Goal: Check status: Check status

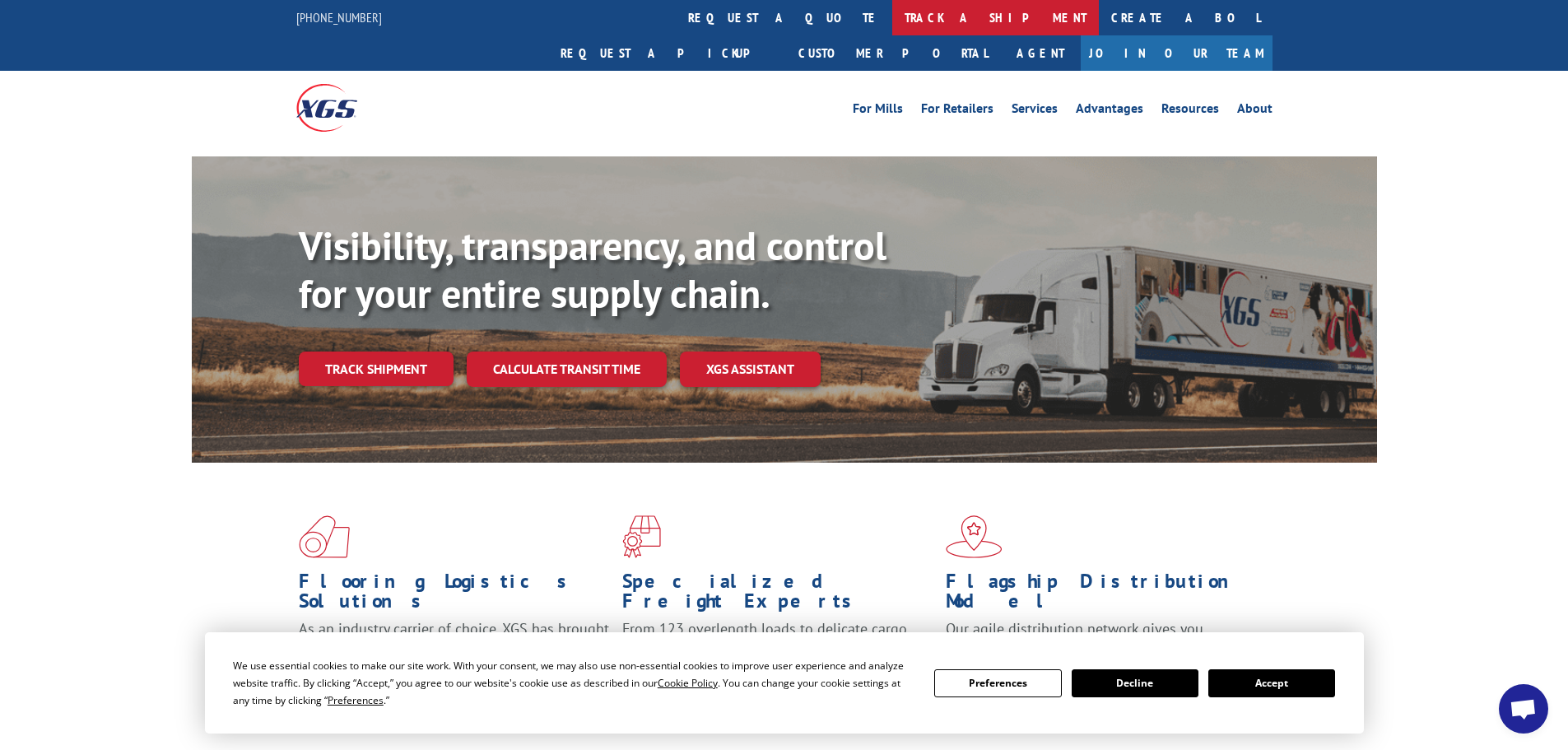
click at [892, 15] on link "track a shipment" at bounding box center [995, 17] width 206 height 36
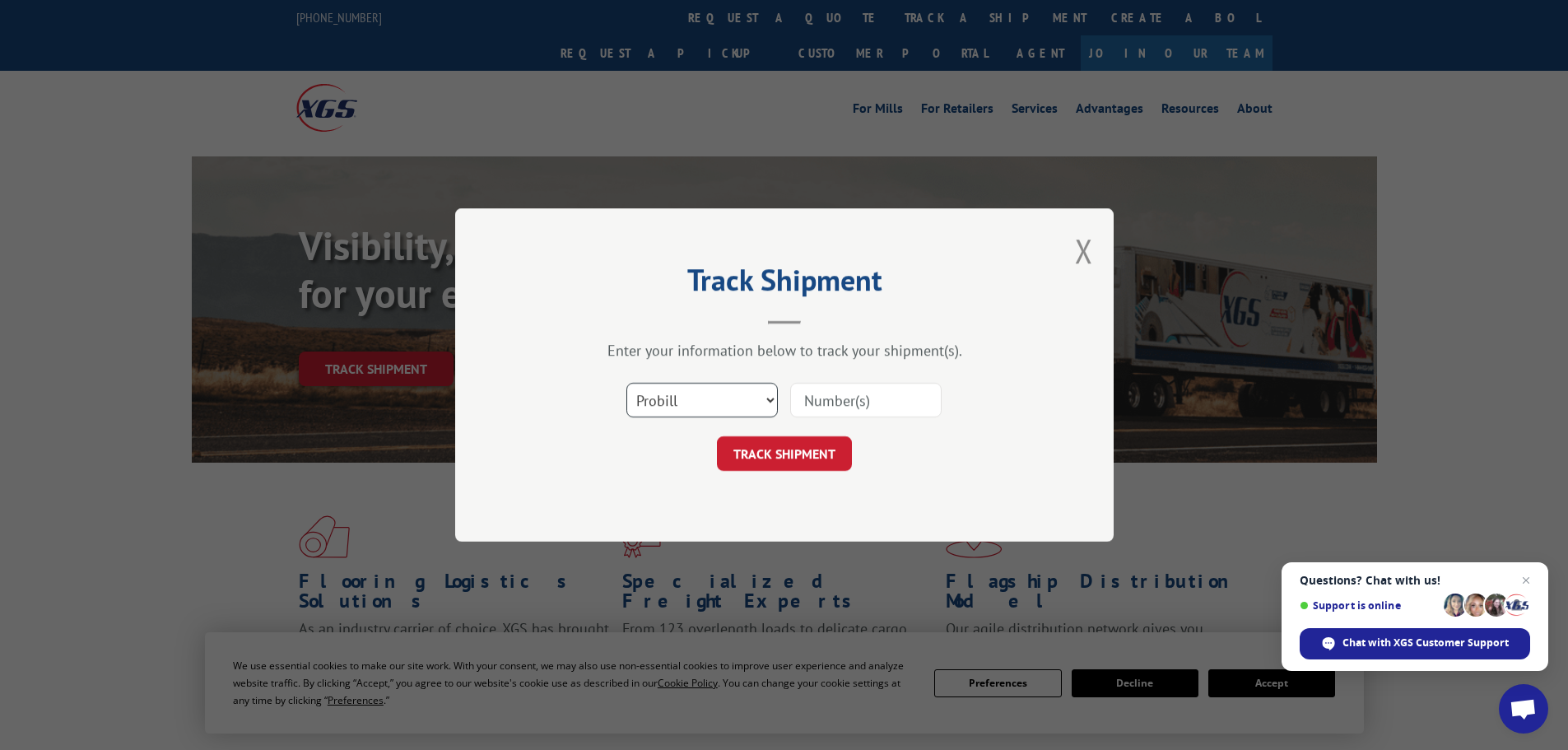
click at [761, 405] on select "Select category... Probill BOL PO" at bounding box center [701, 401] width 151 height 35
click at [733, 385] on select "Select category... Probill BOL PO" at bounding box center [701, 401] width 151 height 35
select select "bol"
click at [626, 383] on select "Select category... Probill BOL PO" at bounding box center [701, 401] width 151 height 35
click at [797, 454] on button "TRACK SHIPMENT" at bounding box center [784, 454] width 135 height 35
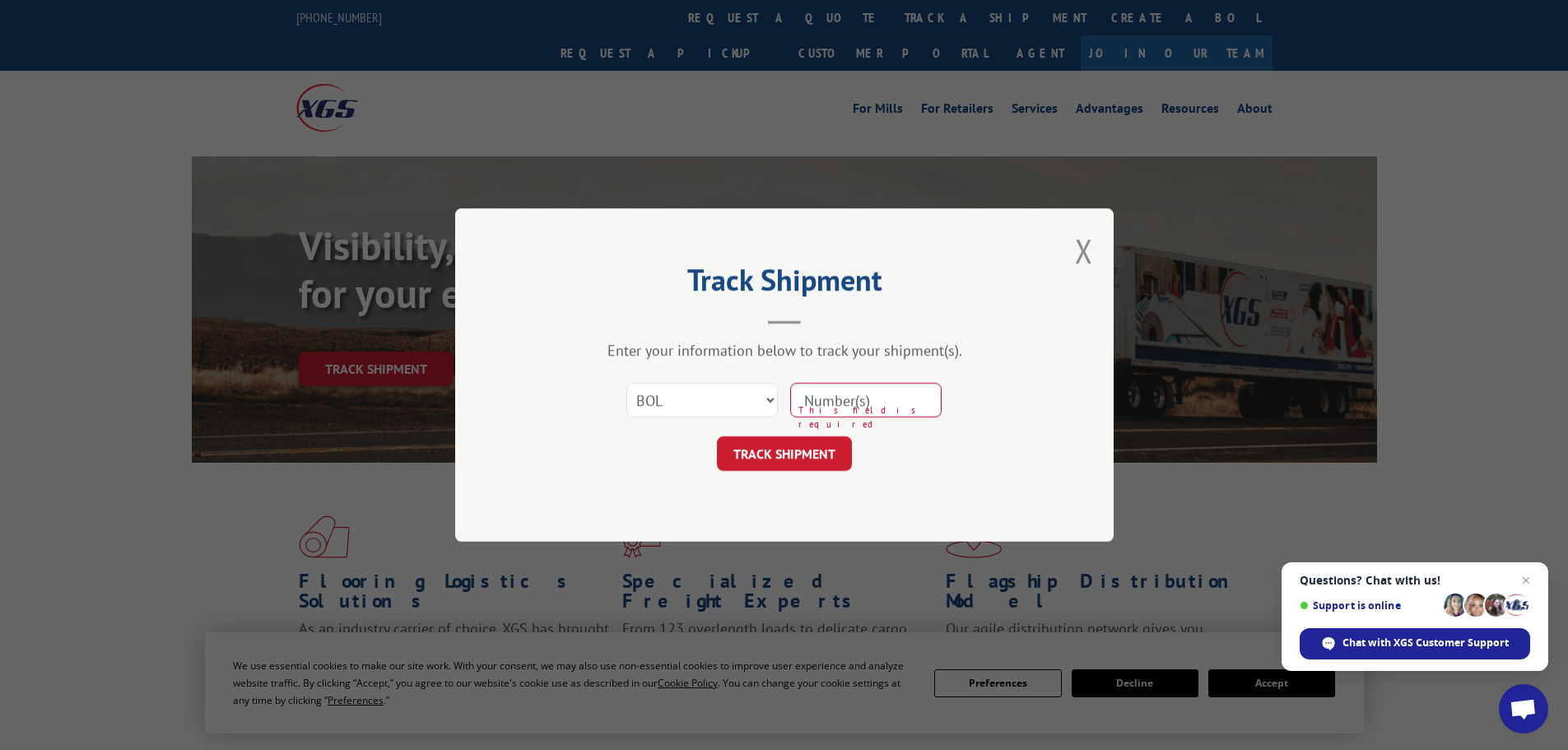
click at [826, 400] on input at bounding box center [866, 401] width 151 height 35
paste input "608182"
type input "608182"
click at [829, 458] on button "TRACK SHIPMENT" at bounding box center [784, 454] width 135 height 35
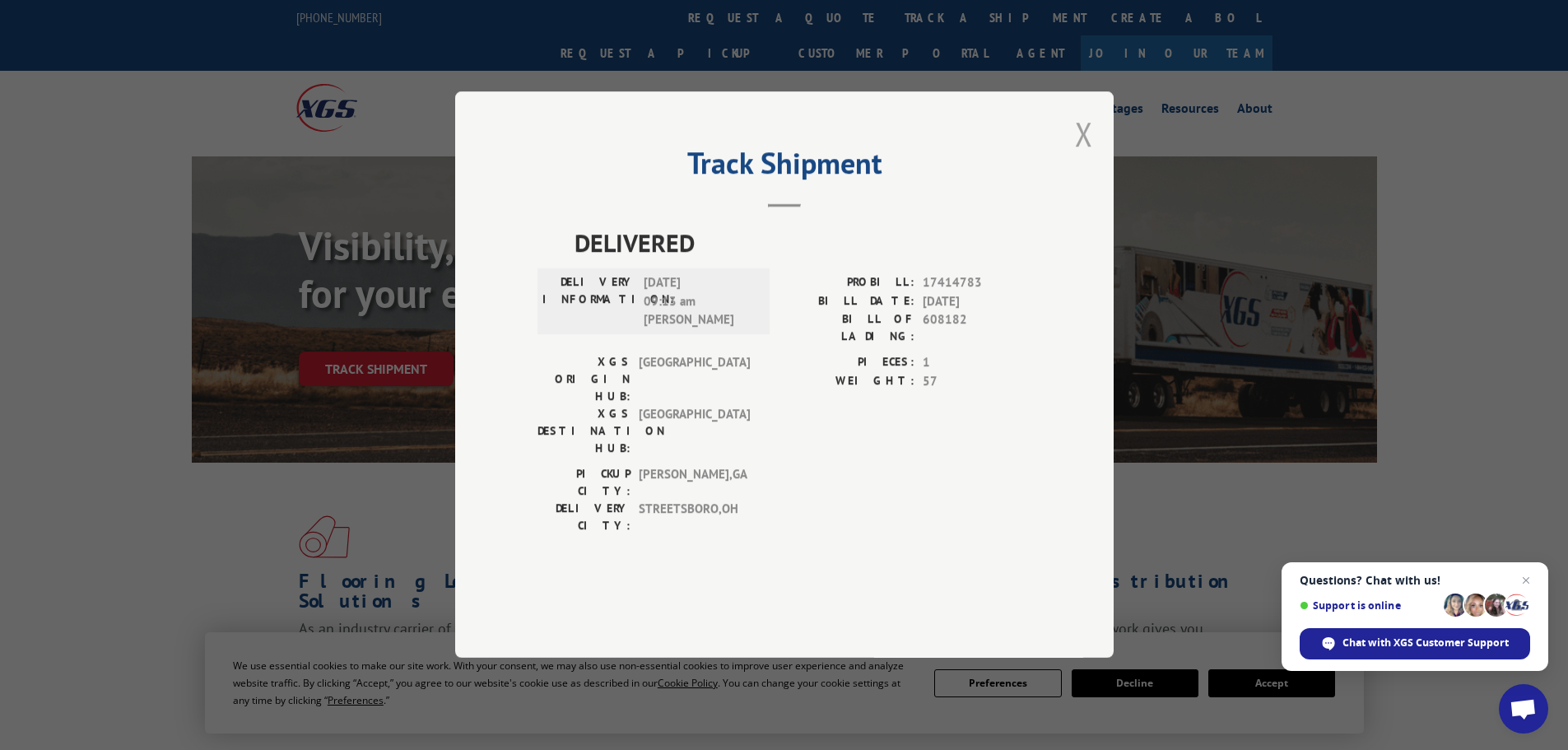
click at [1084, 156] on button "Close modal" at bounding box center [1085, 134] width 18 height 44
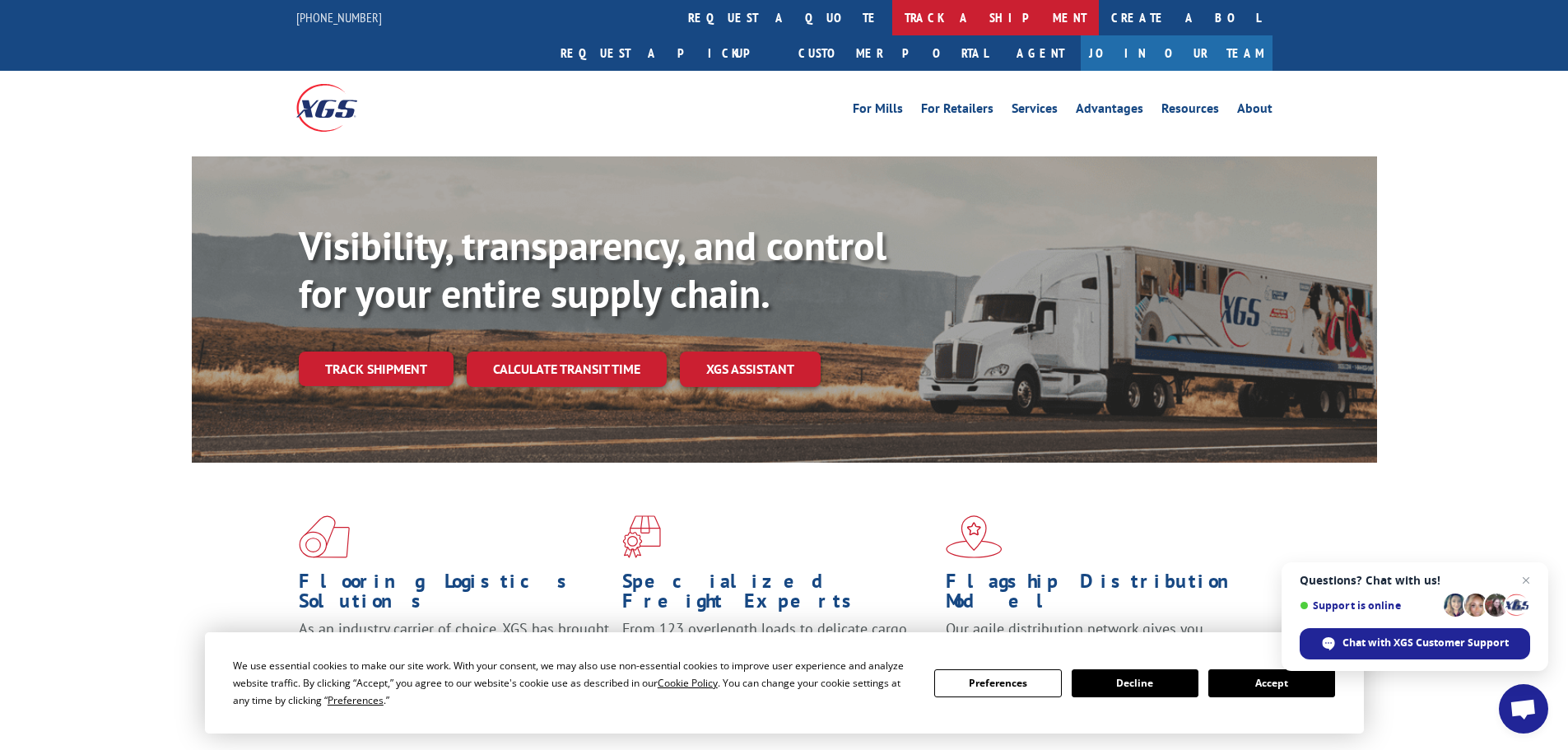
click at [892, 30] on link "track a shipment" at bounding box center [995, 17] width 206 height 36
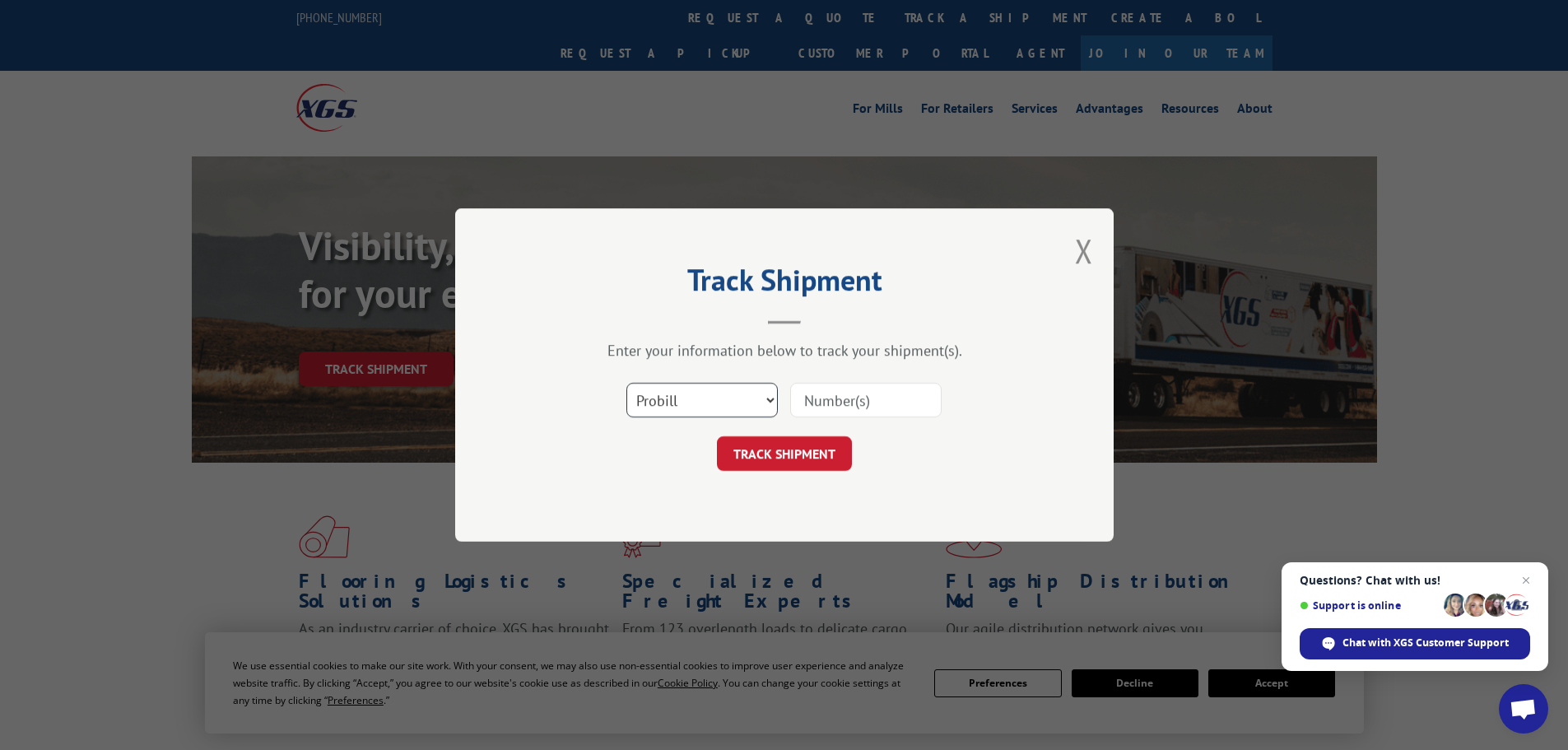
click at [712, 403] on select "Select category... Probill BOL PO" at bounding box center [701, 401] width 151 height 35
select select "bol"
click at [626, 383] on select "Select category... Probill BOL PO" at bounding box center [701, 401] width 151 height 35
click at [834, 406] on input at bounding box center [866, 401] width 151 height 35
paste input "5513799"
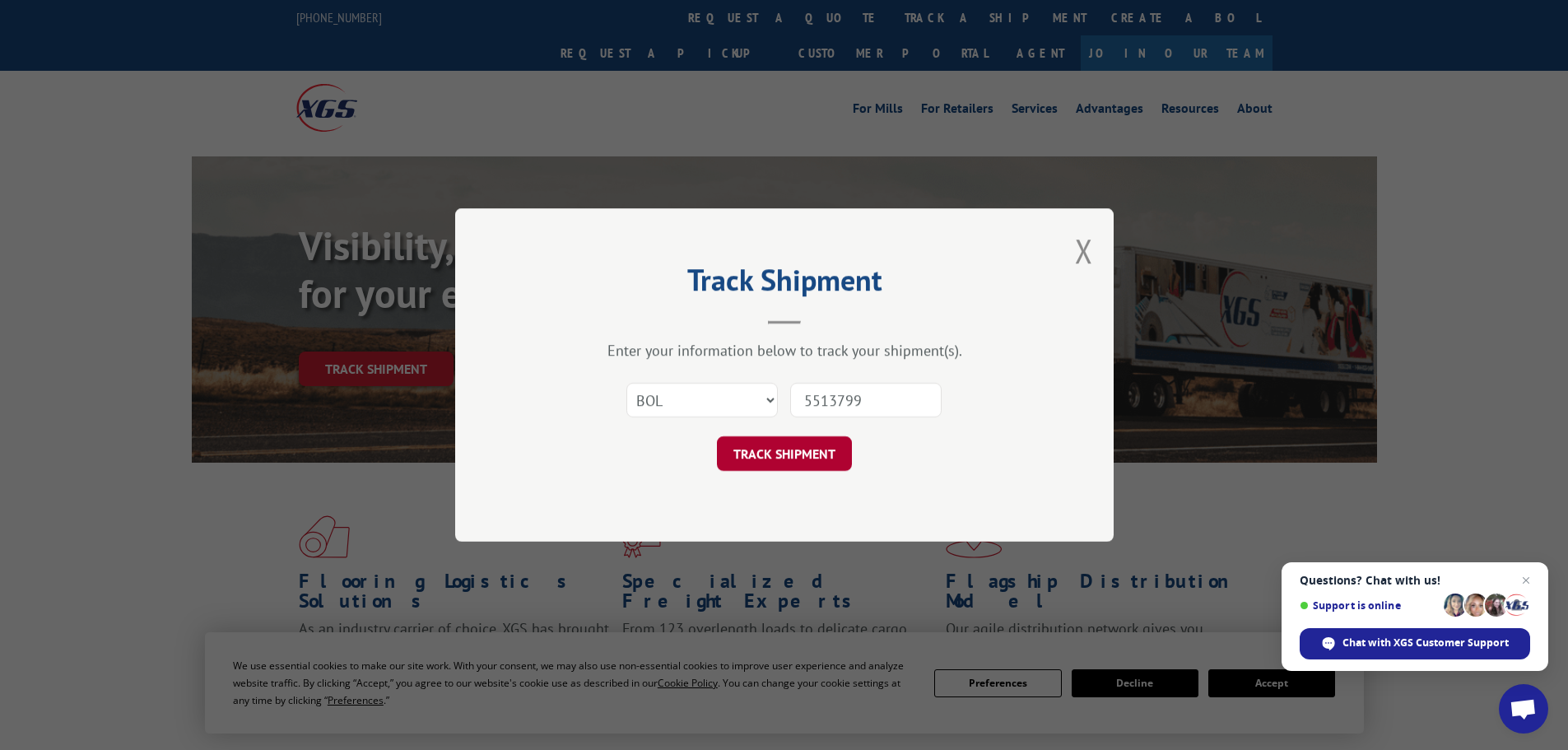
type input "5513799"
click at [816, 445] on button "TRACK SHIPMENT" at bounding box center [784, 454] width 135 height 35
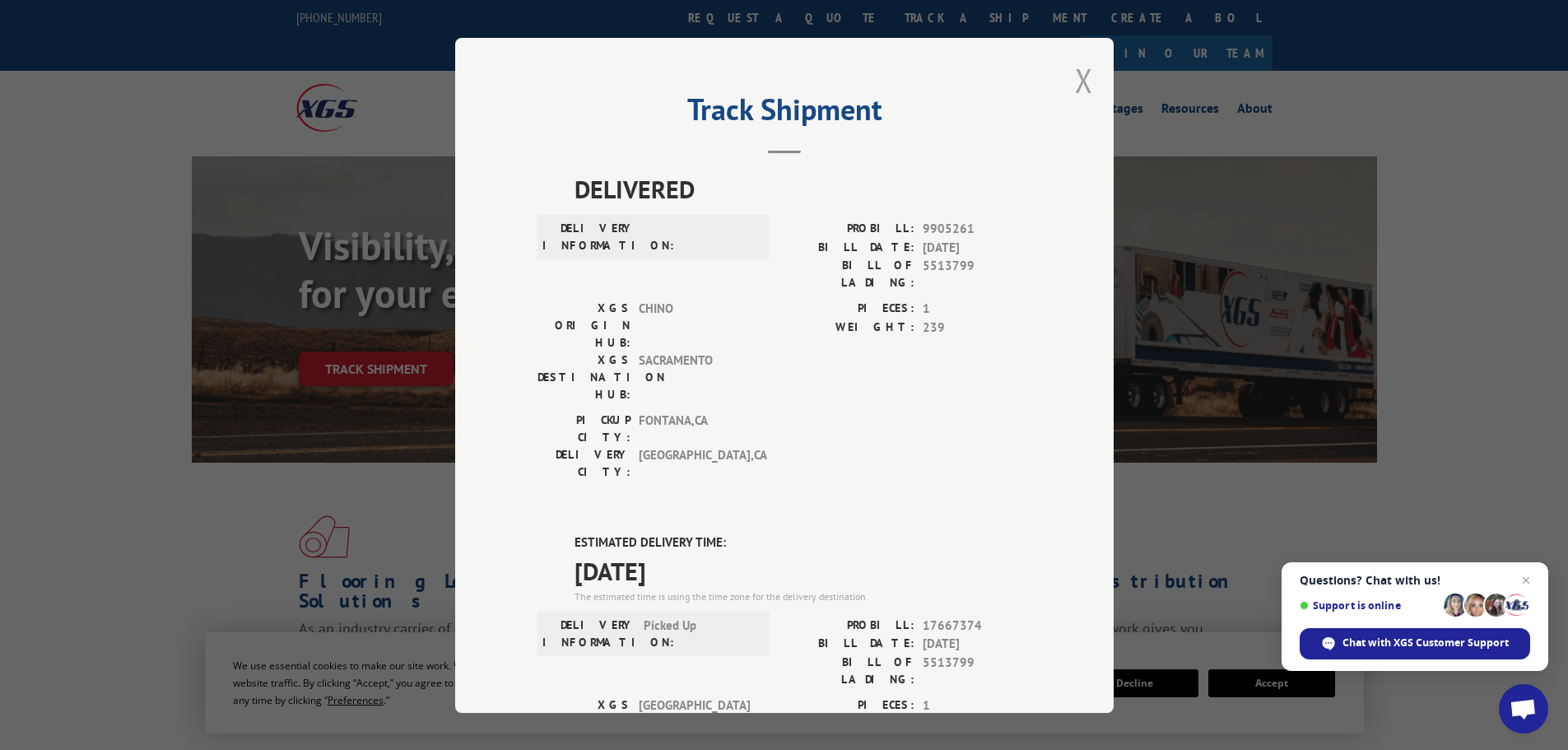
click at [1077, 87] on button "Close modal" at bounding box center [1085, 81] width 18 height 44
